Goal: Task Accomplishment & Management: Manage account settings

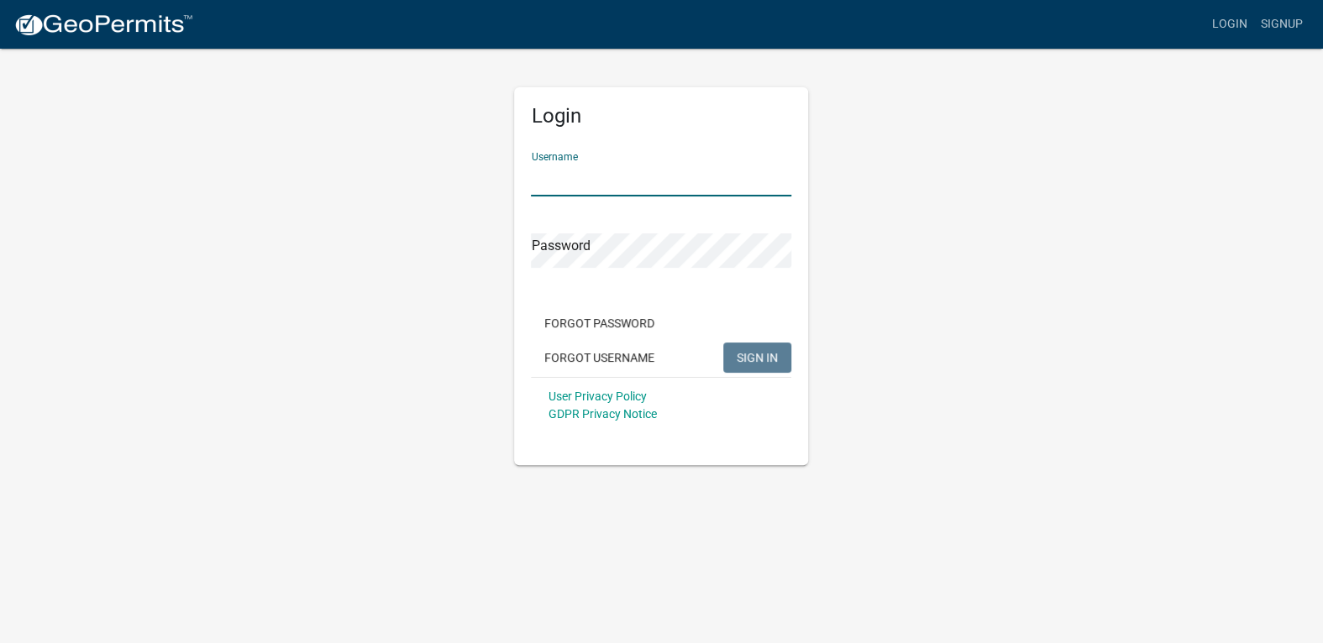
click at [608, 185] on input "Username" at bounding box center [661, 179] width 260 height 34
click at [566, 171] on input "Username" at bounding box center [661, 179] width 260 height 34
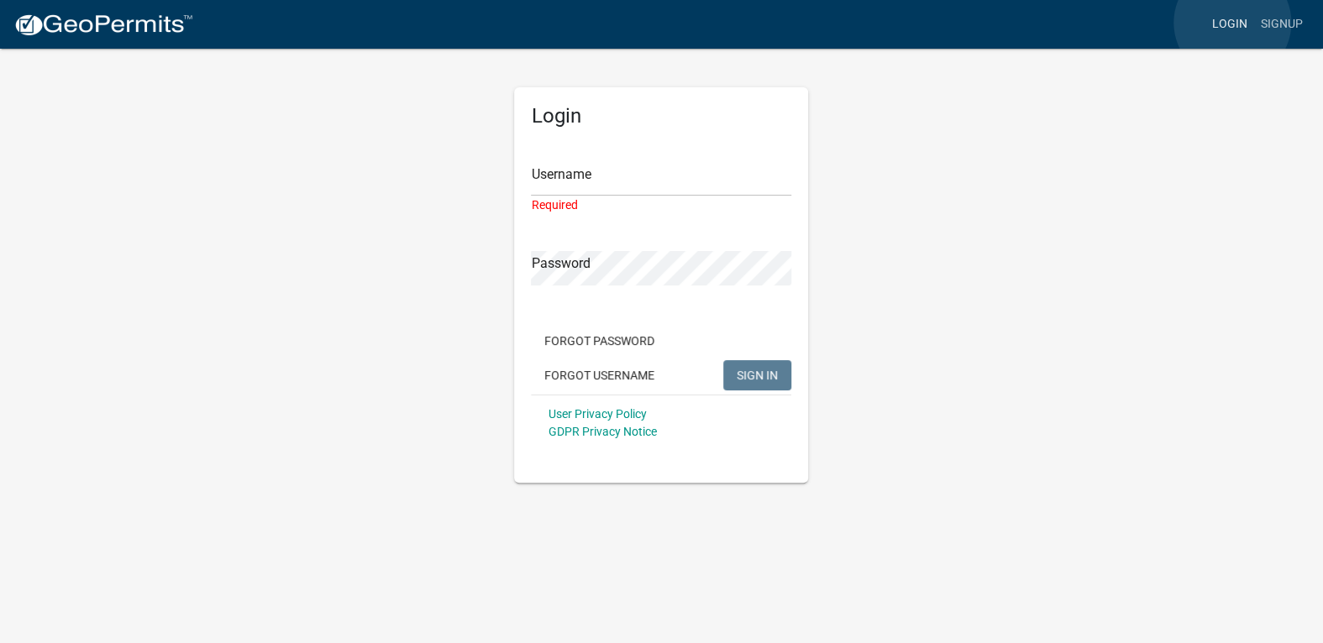
click at [1232, 23] on link "Login" at bounding box center [1229, 24] width 49 height 32
click at [553, 188] on input "Username" at bounding box center [661, 179] width 260 height 34
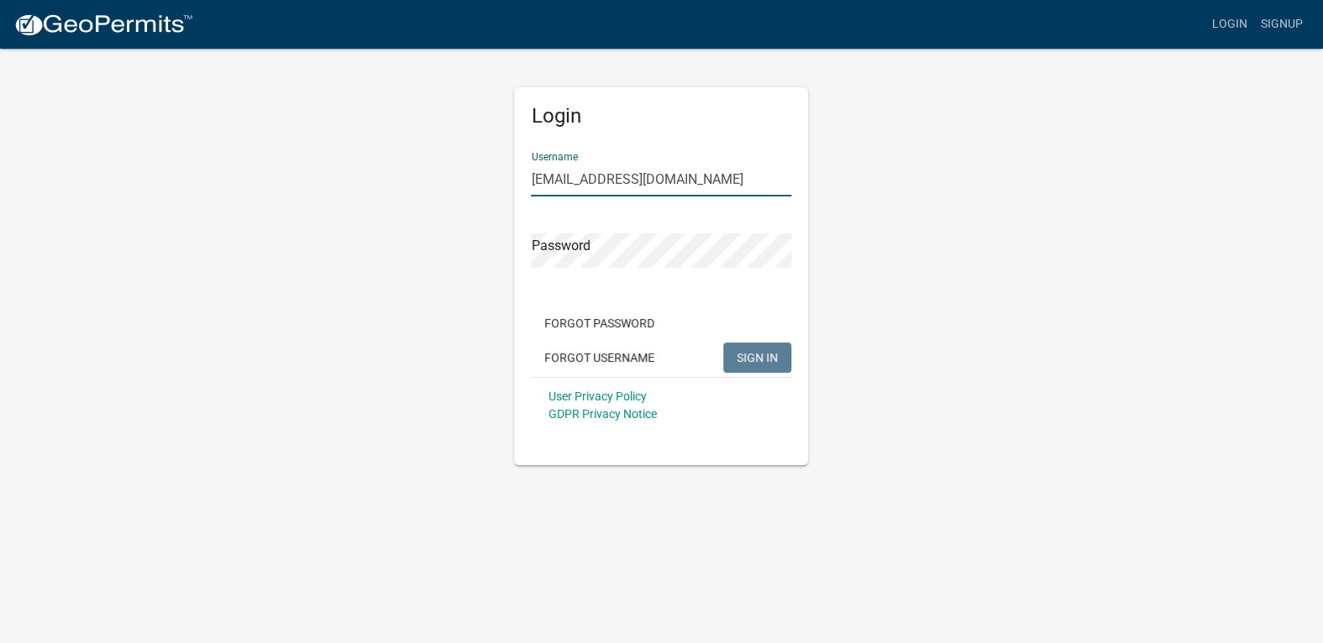
type input "[EMAIL_ADDRESS][DOMAIN_NAME]"
click at [756, 349] on button "SIGN IN" at bounding box center [757, 358] width 68 height 30
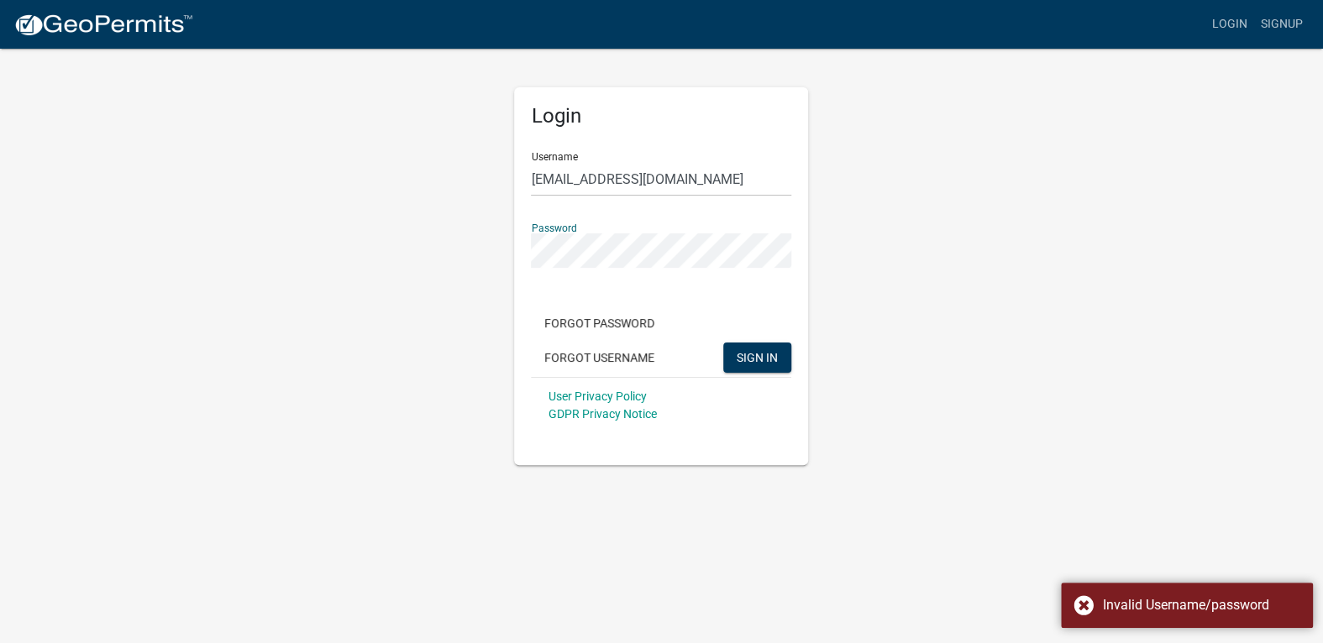
click at [479, 259] on div "Login Username [EMAIL_ADDRESS][DOMAIN_NAME] Password Forgot Password Forgot Use…" at bounding box center [661, 256] width 957 height 418
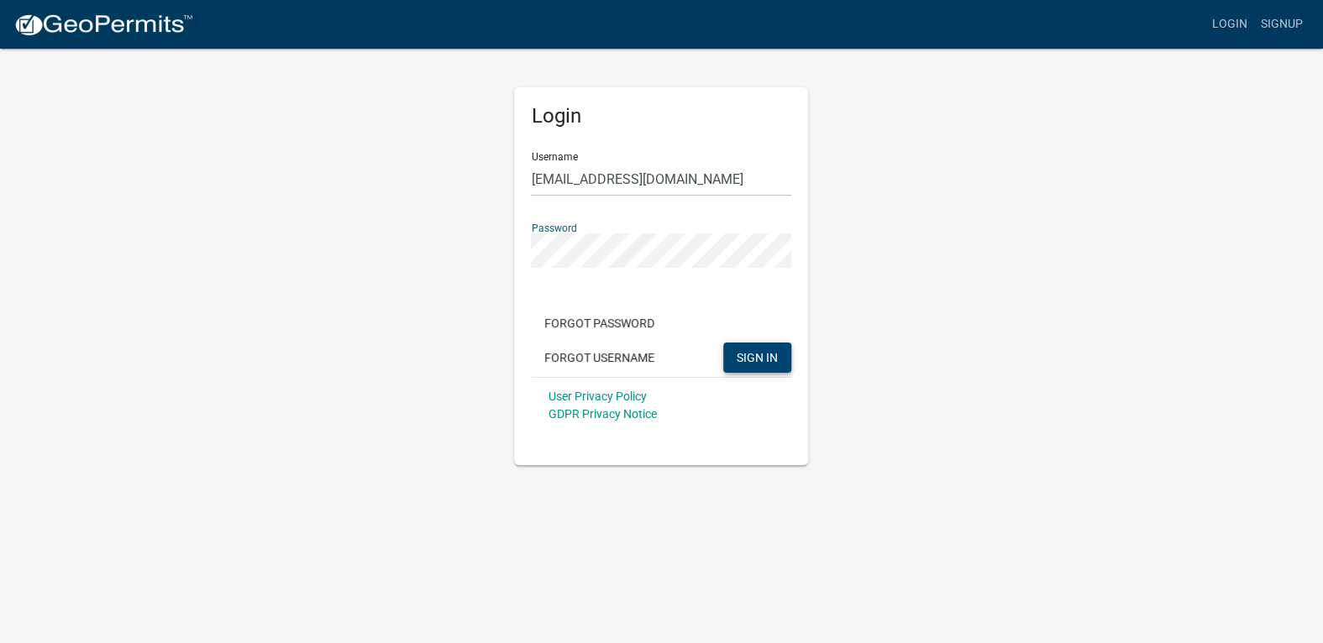
click at [736, 354] on button "SIGN IN" at bounding box center [757, 358] width 68 height 30
